Goal: Task Accomplishment & Management: Use online tool/utility

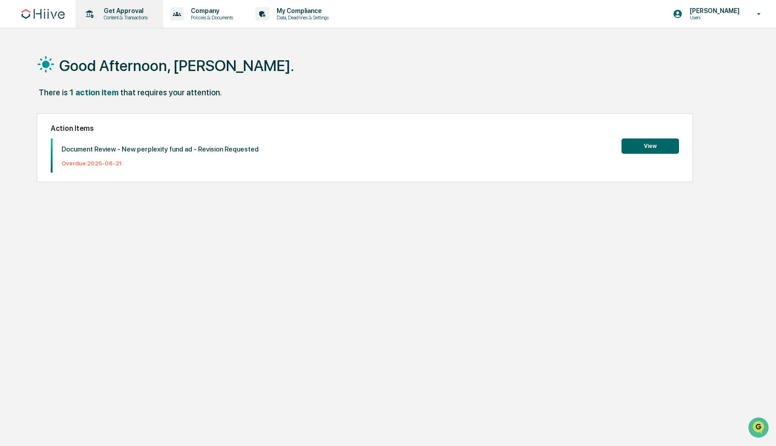
click at [130, 22] on div "Get Approval Content & Transactions" at bounding box center [118, 14] width 79 height 28
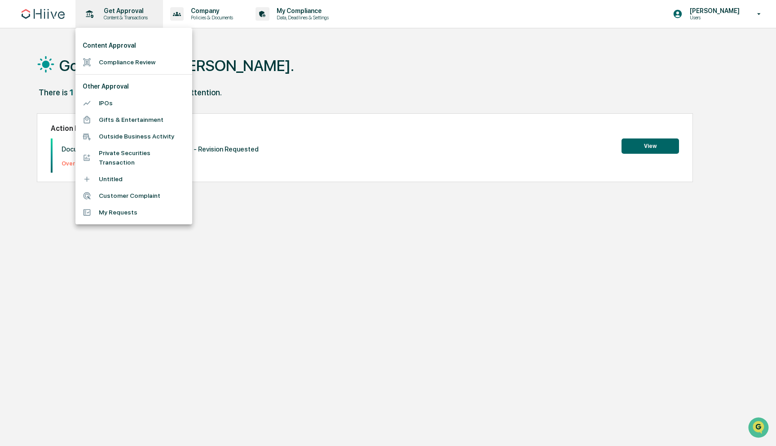
click at [130, 22] on div at bounding box center [388, 223] width 776 height 446
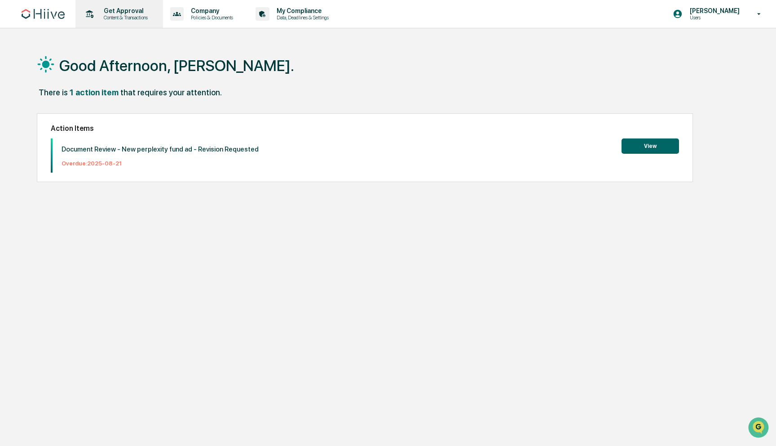
click at [127, 14] on p "Get Approval" at bounding box center [125, 10] width 56 height 7
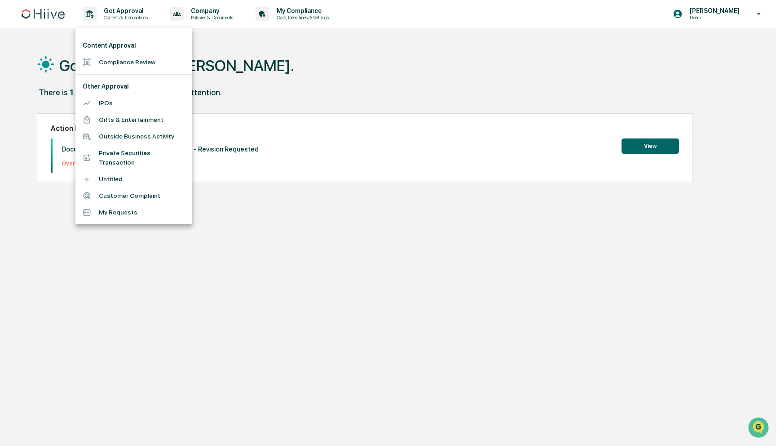
click at [121, 59] on li "Compliance Review" at bounding box center [133, 62] width 117 height 17
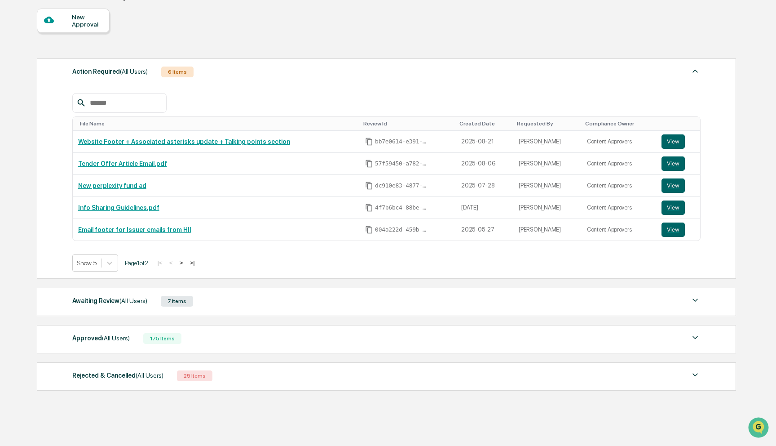
scroll to position [98, 0]
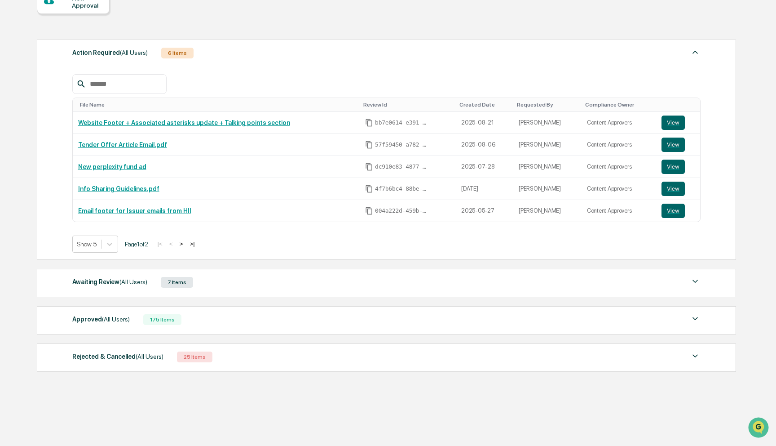
click at [327, 312] on div "Approved (All Users) 175 Items File Name Review Id Created Date Requested By Co…" at bounding box center [386, 320] width 699 height 28
click at [327, 317] on div "Approved (All Users) 175 Items" at bounding box center [386, 319] width 629 height 13
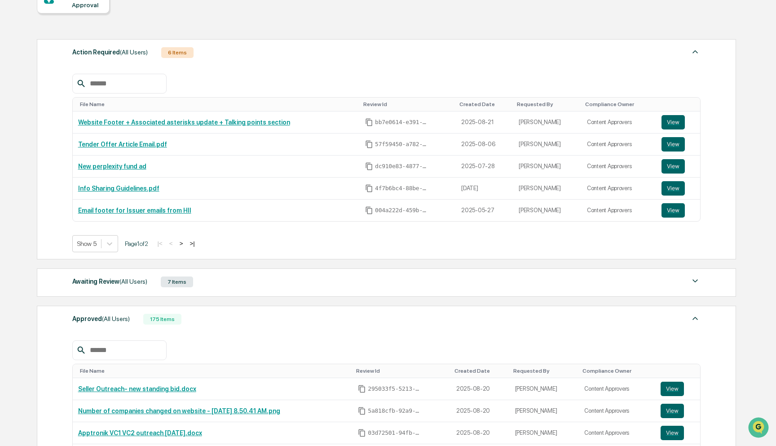
click at [114, 348] on input "text" at bounding box center [124, 350] width 76 height 12
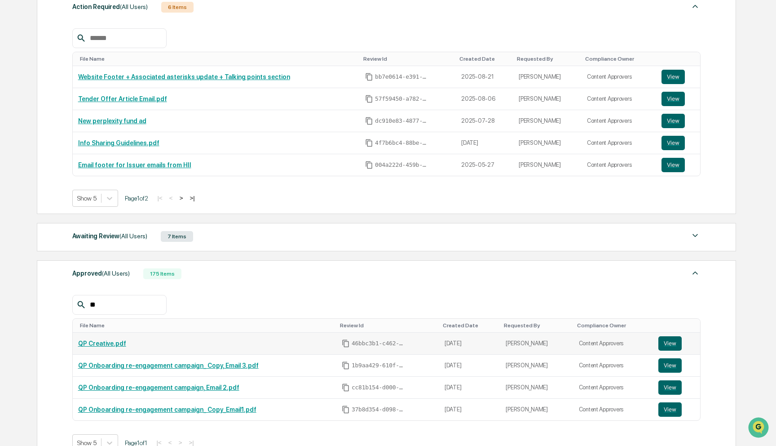
scroll to position [144, 0]
type input "**"
click at [104, 344] on link "QP Creative.pdf" at bounding box center [102, 342] width 48 height 7
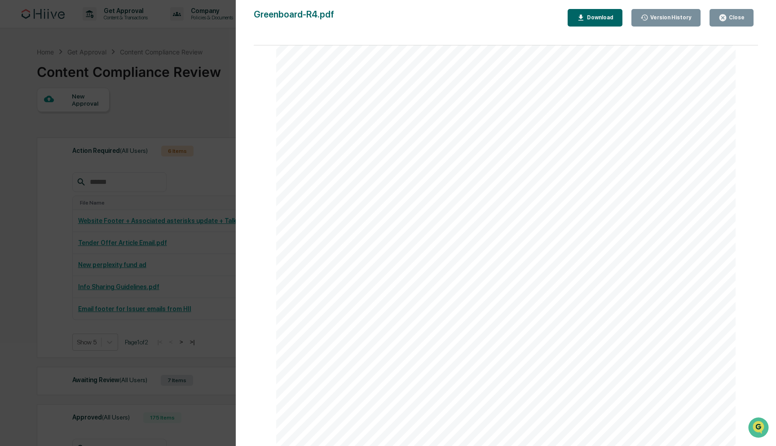
scroll to position [445, 0]
drag, startPoint x: 75, startPoint y: 155, endPoint x: 84, endPoint y: 163, distance: 11.8
click at [75, 155] on div "Version History [DATE] 04:10 PM [PERSON_NAME] [DATE] 12:16 AM [PERSON_NAME] [DA…" at bounding box center [388, 223] width 776 height 446
